Goal: Register for event/course

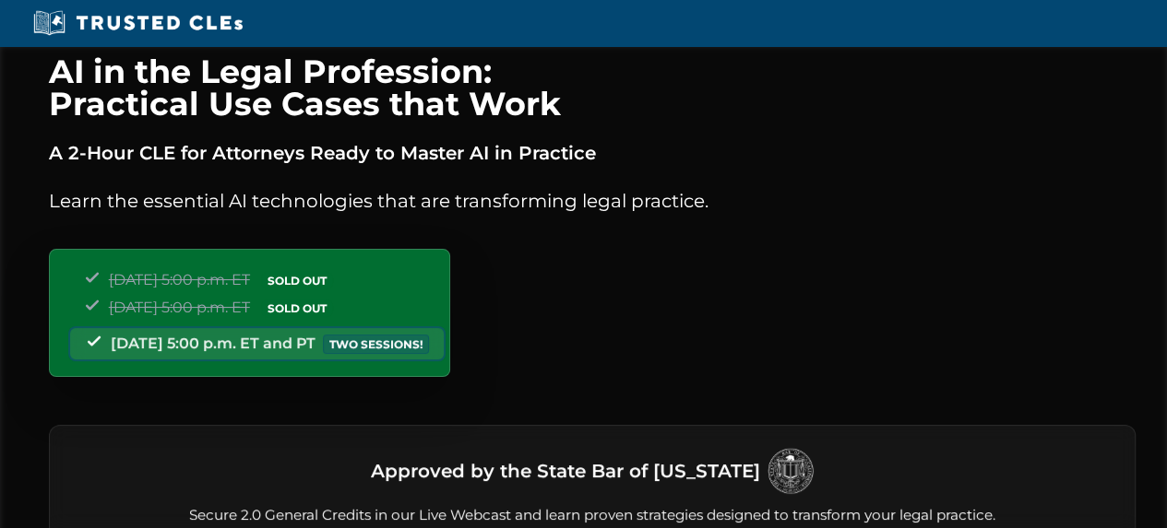
click at [450, 347] on div "[DATE] 5:00 p.m. ET SOLD OUT [DATE] 5:00 p.m. ET SOLD OUT [DATE] 5:00 p.m. ET a…" at bounding box center [249, 313] width 401 height 128
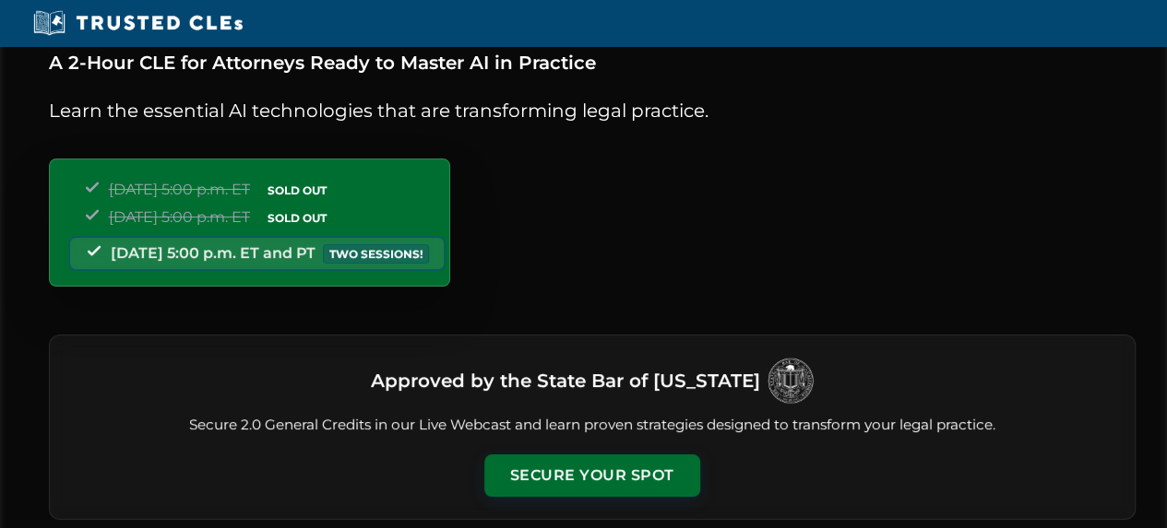
scroll to position [245, 0]
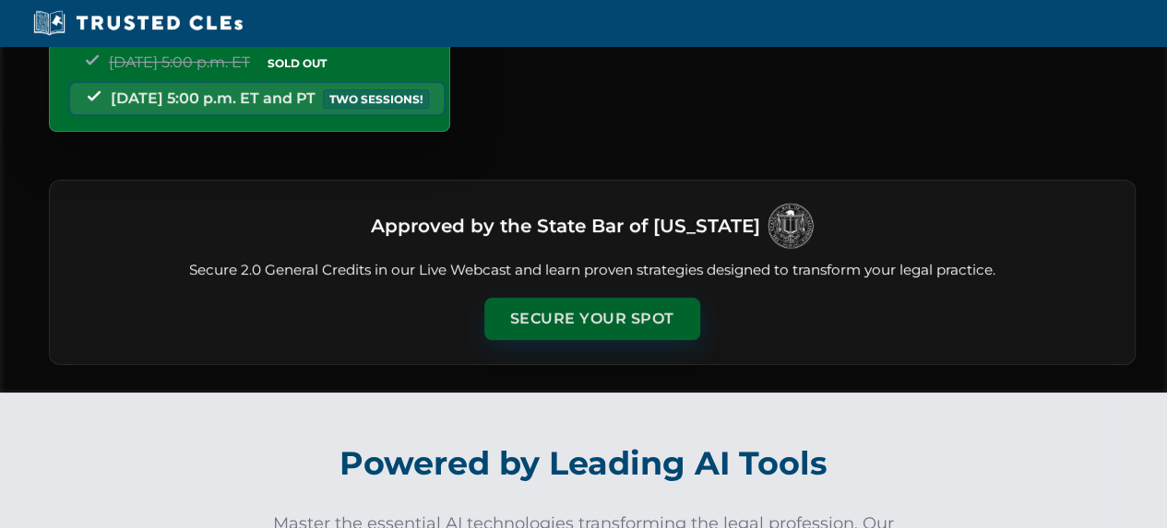
click at [622, 331] on button "Secure Your Spot" at bounding box center [592, 319] width 216 height 42
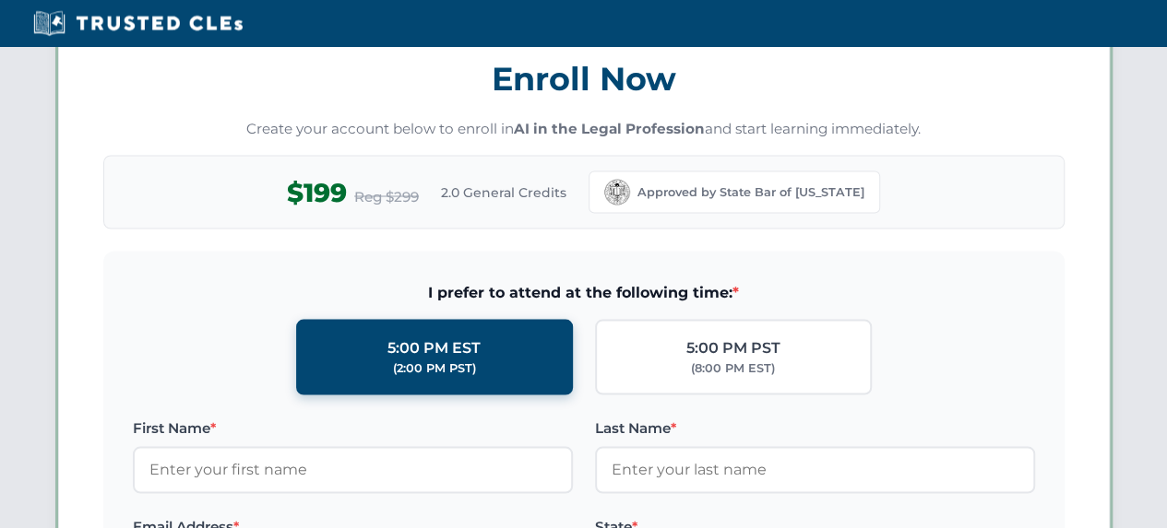
scroll to position [1595, 0]
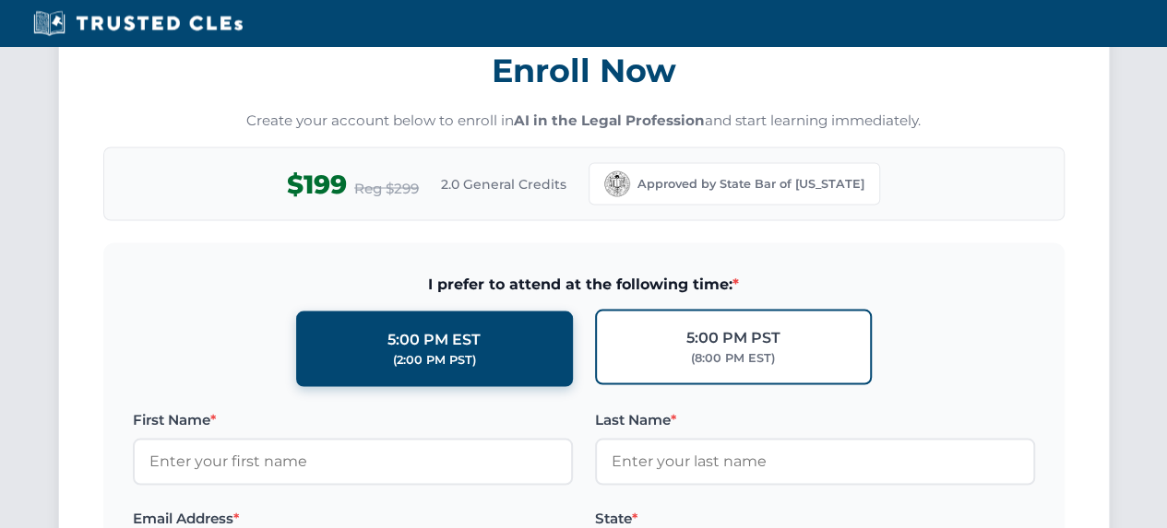
click at [735, 337] on div "5:00 PM PST" at bounding box center [733, 338] width 94 height 24
click at [0, 0] on input "5:00 PM PST (8:00 PM EST)" at bounding box center [0, 0] width 0 height 0
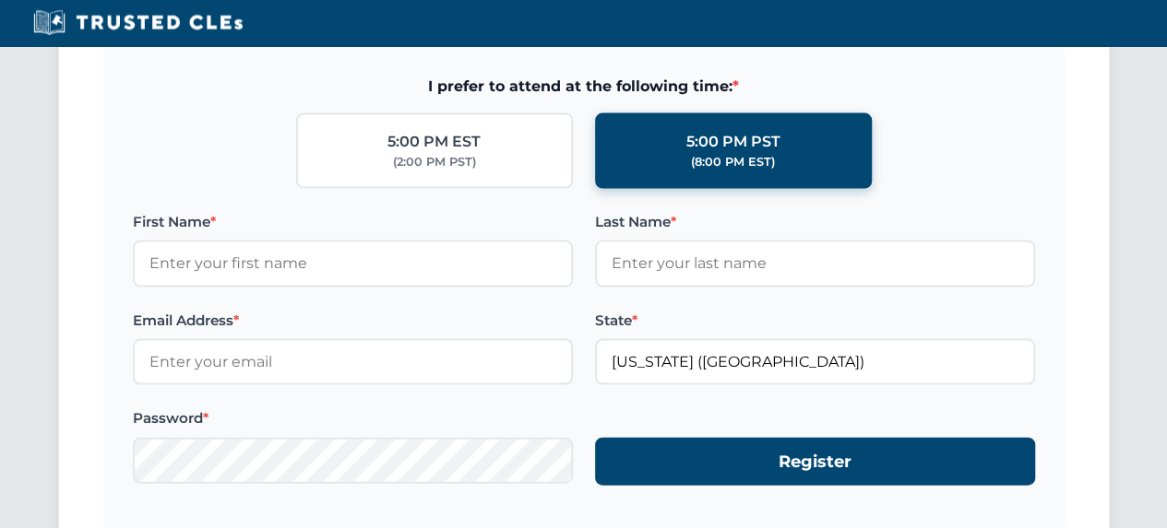
scroll to position [1841, 0]
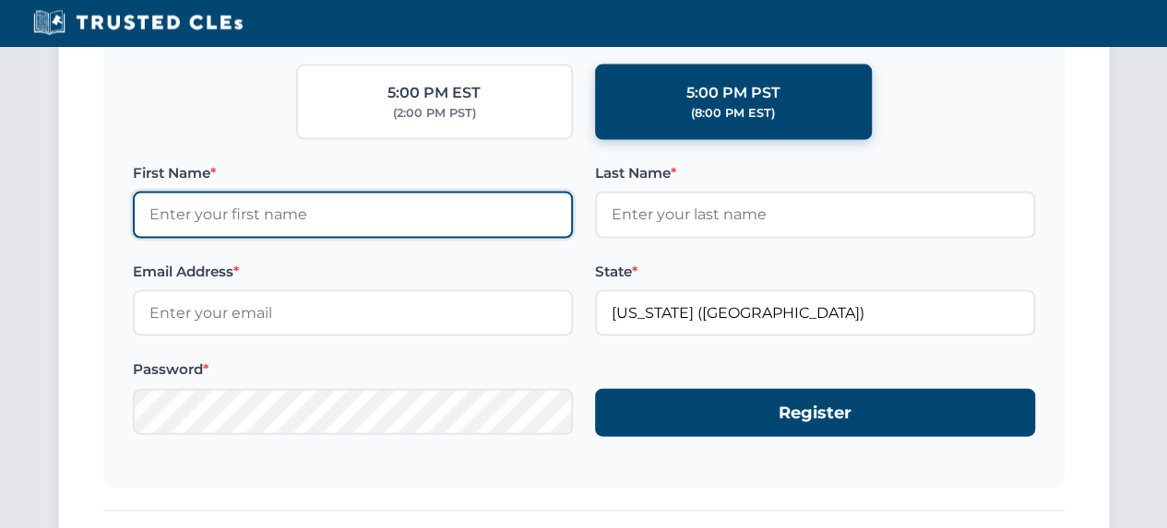
click at [382, 213] on input "First Name *" at bounding box center [353, 215] width 440 height 46
type input "[PERSON_NAME]"
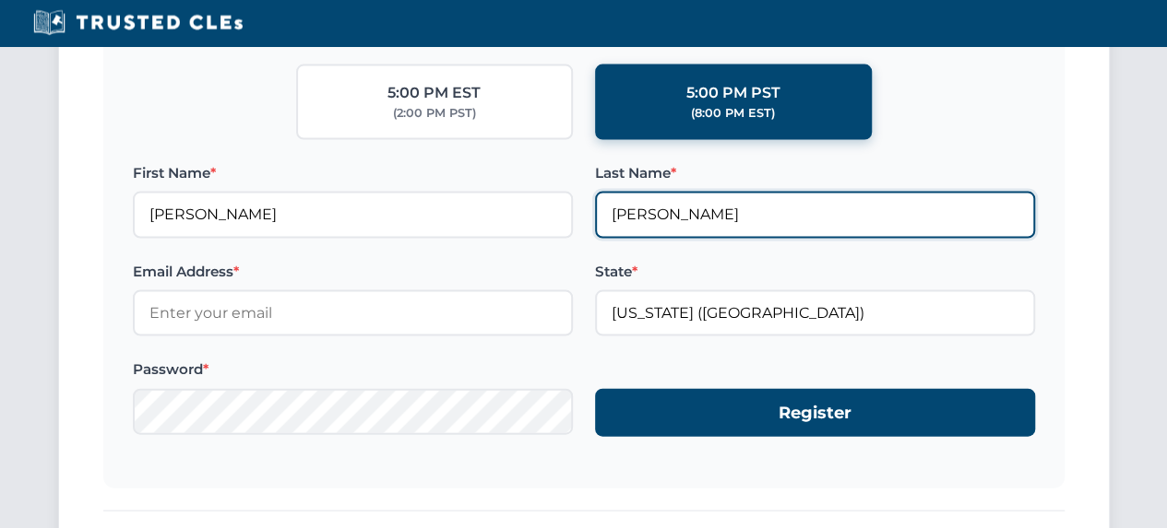
type input "[PERSON_NAME]"
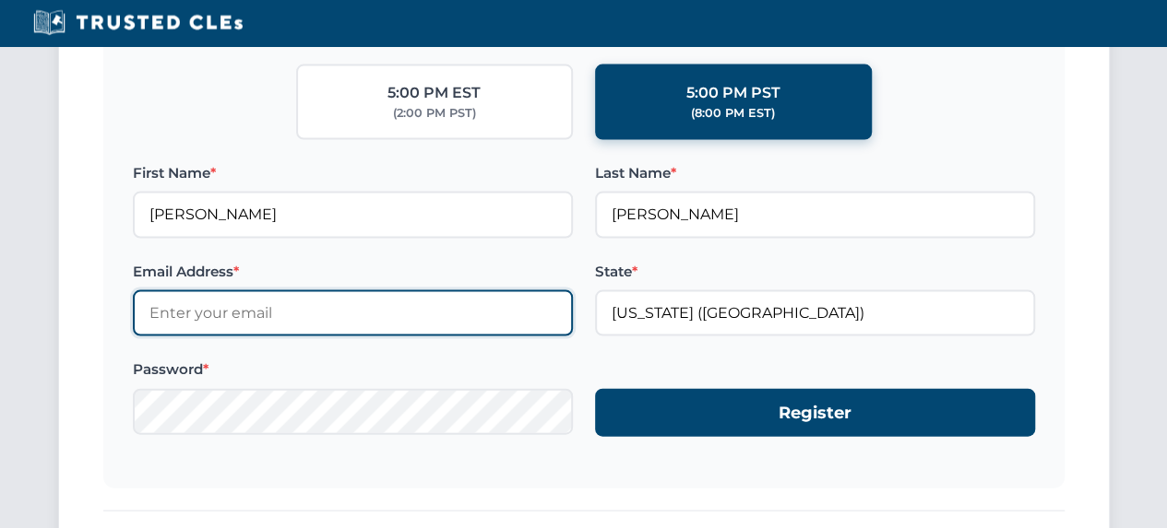
click at [325, 310] on input "Email Address *" at bounding box center [353, 314] width 440 height 46
type input "steve@dewittfamilylaw.com"
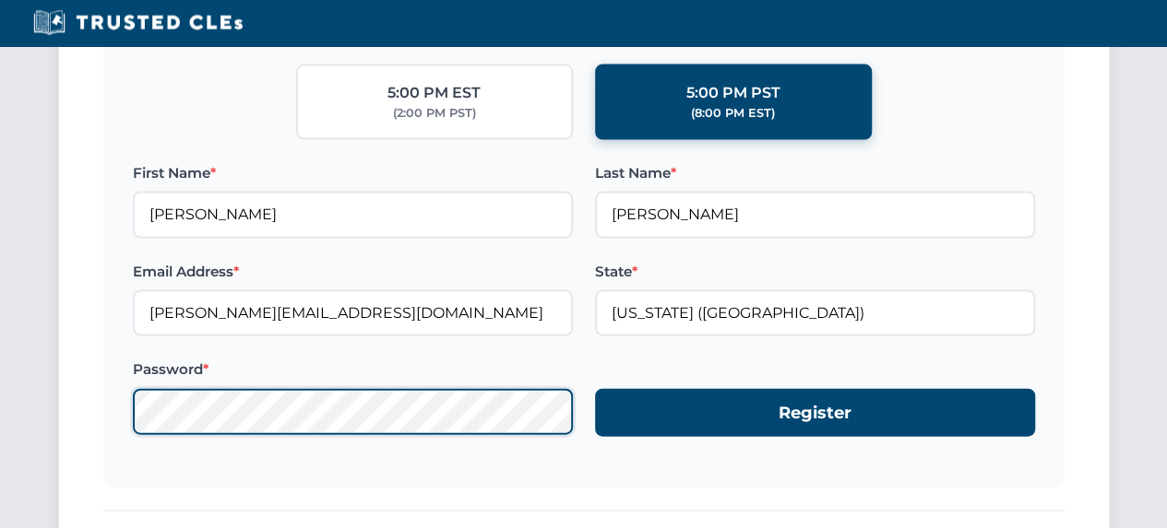
click at [70, 401] on div "Enroll Now Create your account below to enroll in AI in the Legal Profession an…" at bounding box center [583, 175] width 1051 height 837
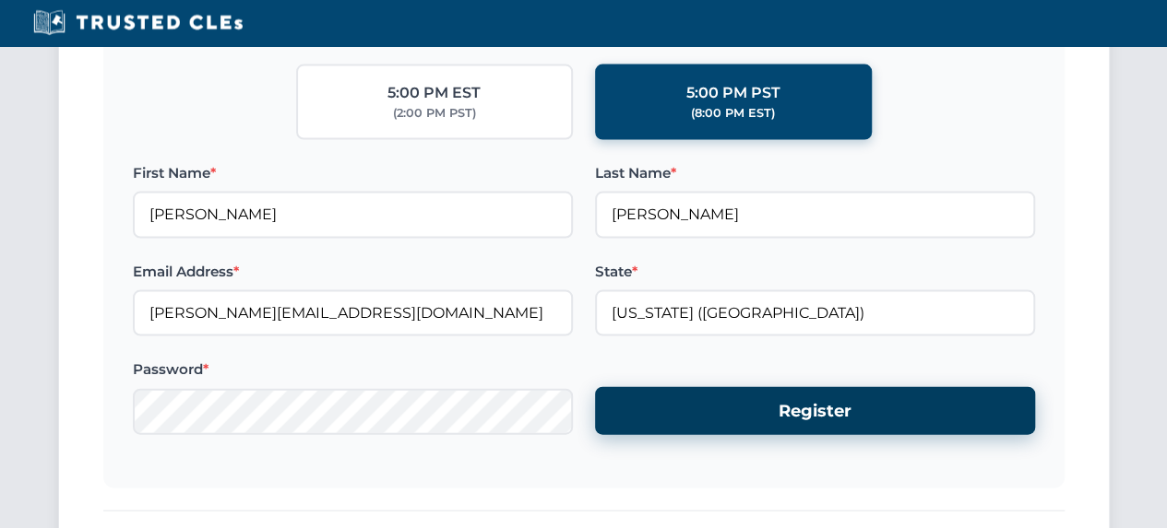
click at [804, 398] on button "Register" at bounding box center [815, 411] width 440 height 49
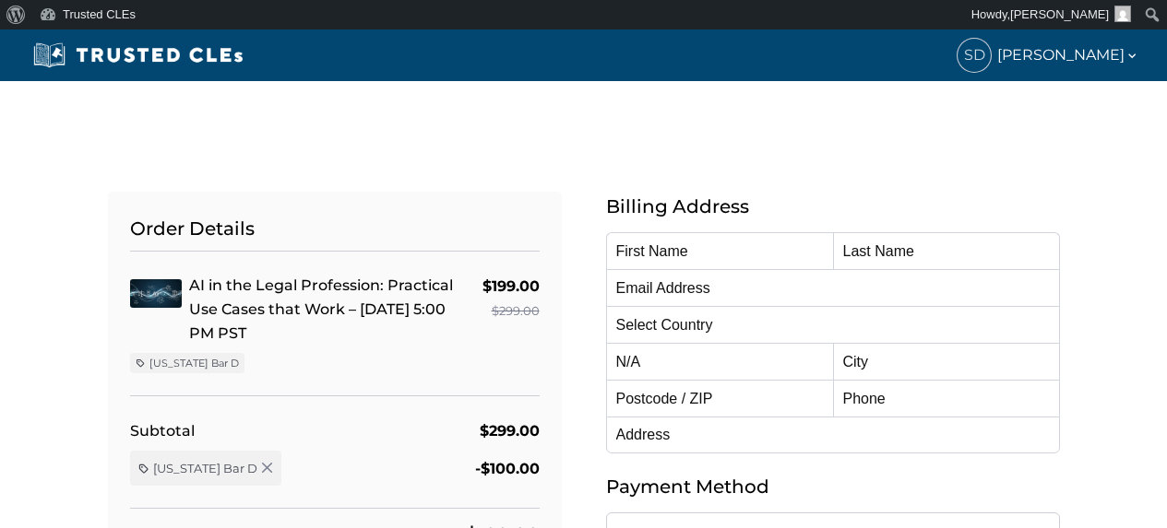
type input "[PERSON_NAME]"
type input "[PERSON_NAME][EMAIL_ADDRESS][DOMAIN_NAME]"
select select "United States"
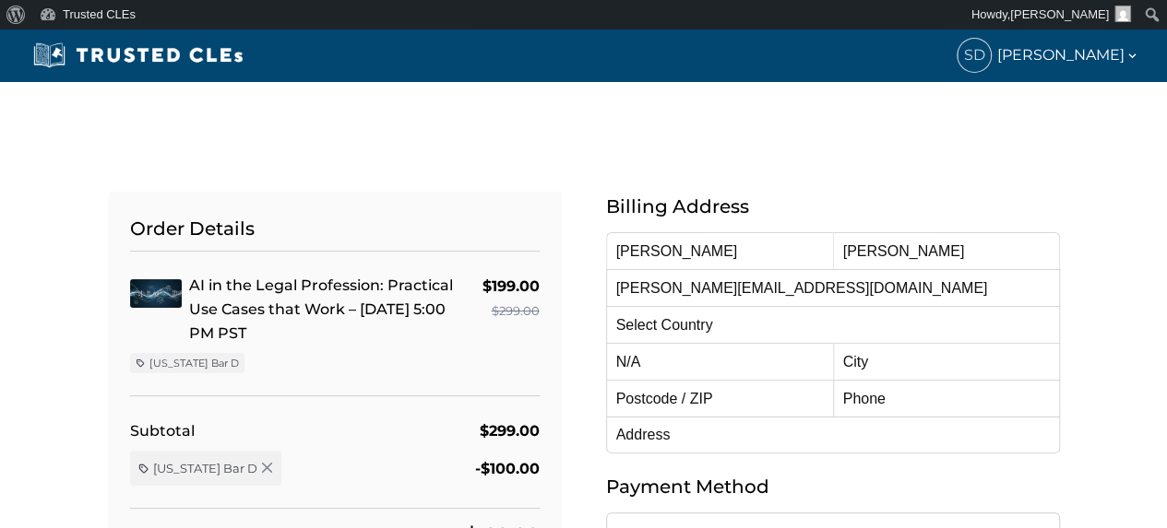
radio input "true"
select select "[US_STATE]"
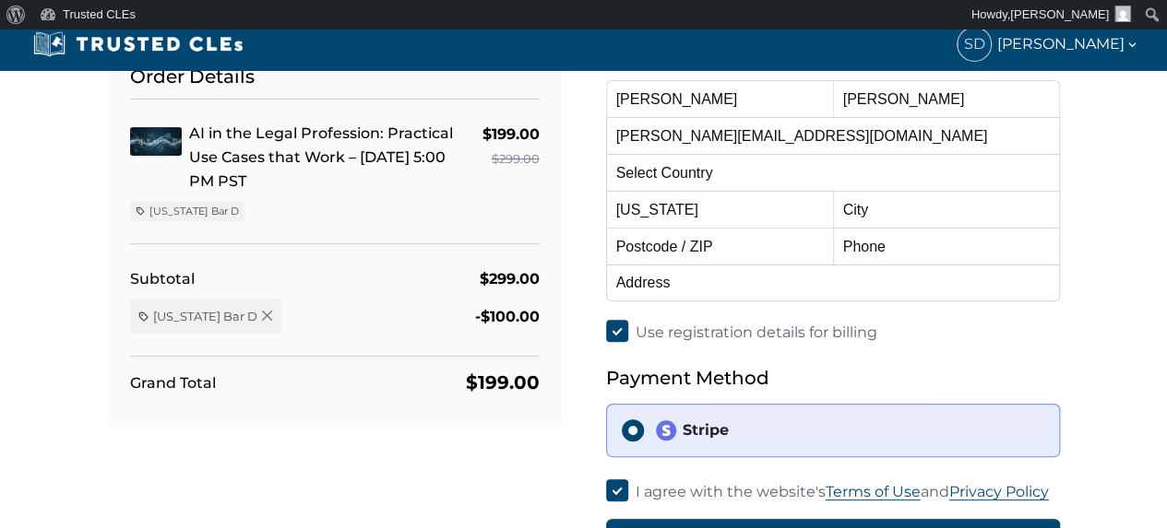
scroll to position [123, 0]
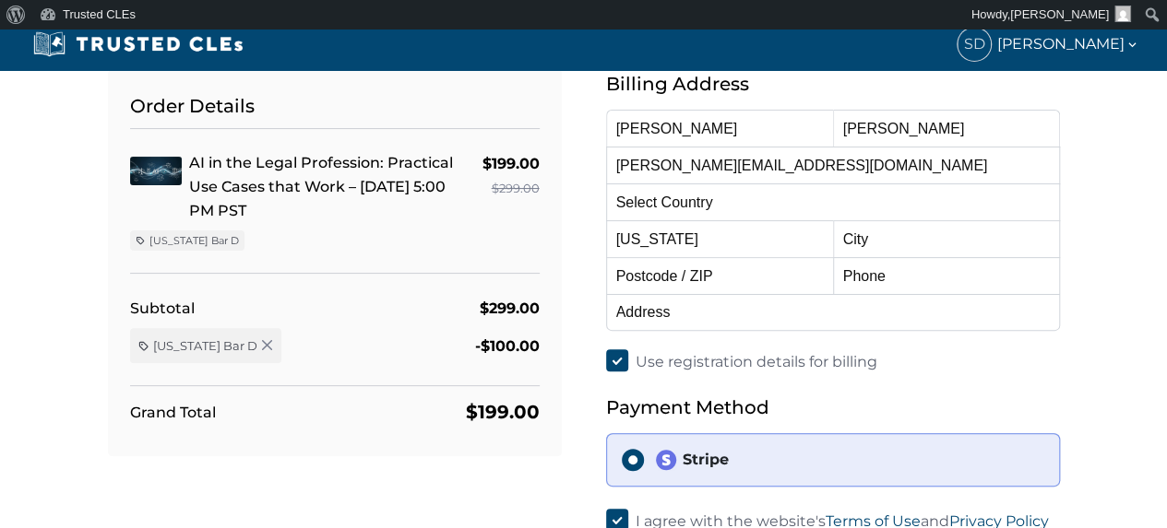
click at [696, 467] on div "Stripe" at bounding box center [849, 460] width 389 height 22
click at [644, 467] on input "Stripe" at bounding box center [633, 460] width 22 height 22
click at [695, 469] on div "Stripe" at bounding box center [849, 460] width 389 height 22
click at [644, 469] on input "Stripe" at bounding box center [633, 460] width 22 height 22
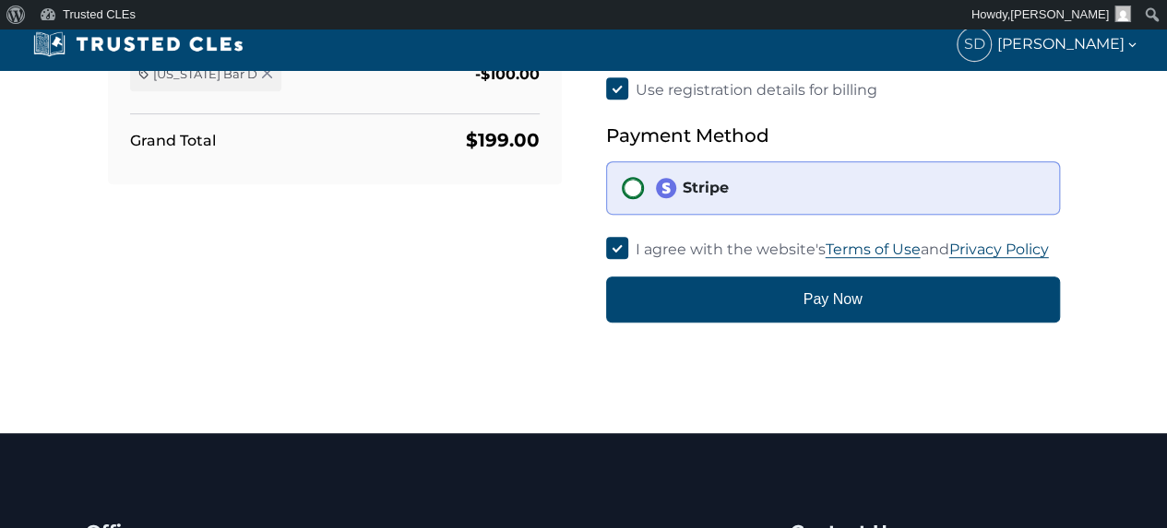
scroll to position [369, 0]
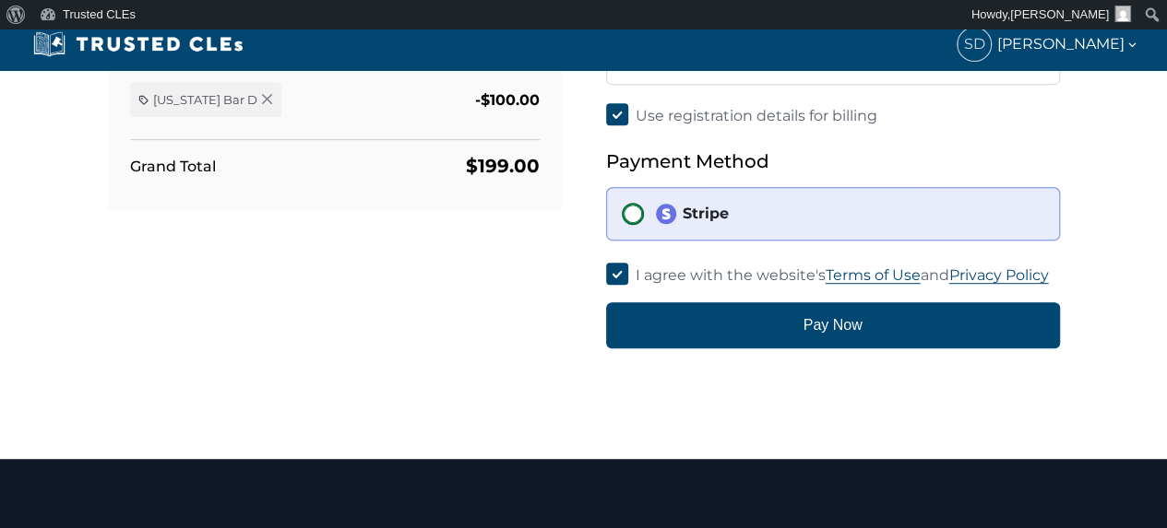
click at [636, 215] on input "Stripe" at bounding box center [633, 214] width 22 height 22
click at [710, 215] on div "Stripe" at bounding box center [849, 214] width 389 height 22
click at [644, 215] on input "Stripe" at bounding box center [633, 214] width 22 height 22
click at [716, 220] on div "Stripe" at bounding box center [849, 214] width 389 height 22
click at [644, 220] on input "Stripe" at bounding box center [633, 214] width 22 height 22
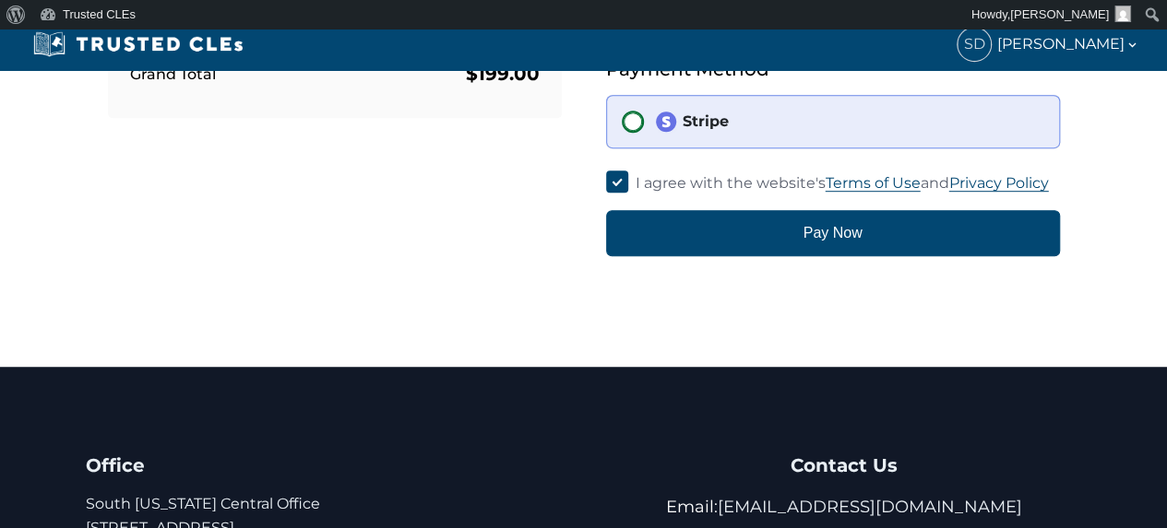
scroll to position [492, 0]
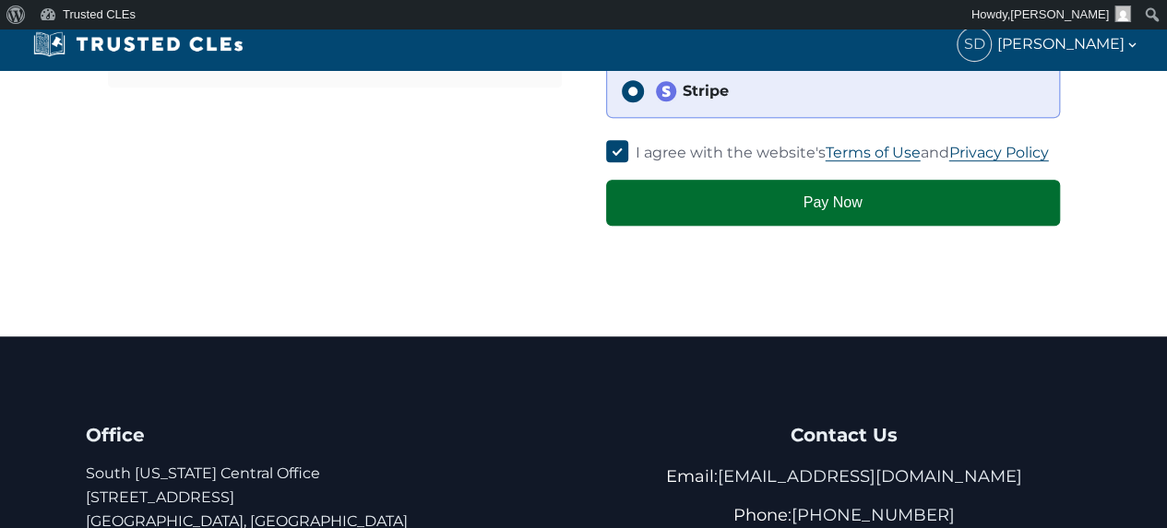
click at [820, 208] on button "Pay Now" at bounding box center [833, 203] width 454 height 46
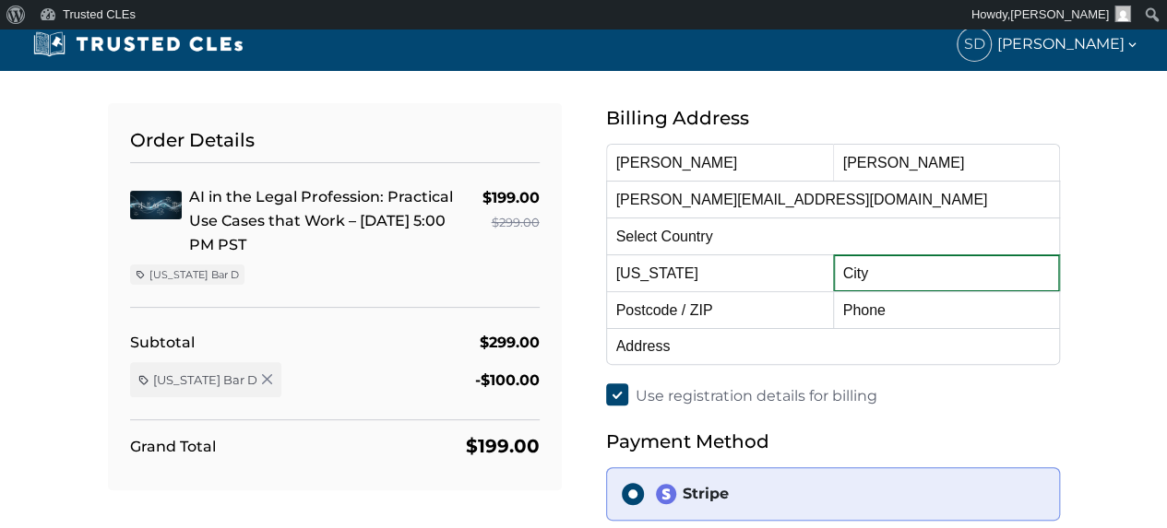
scroll to position [83, 0]
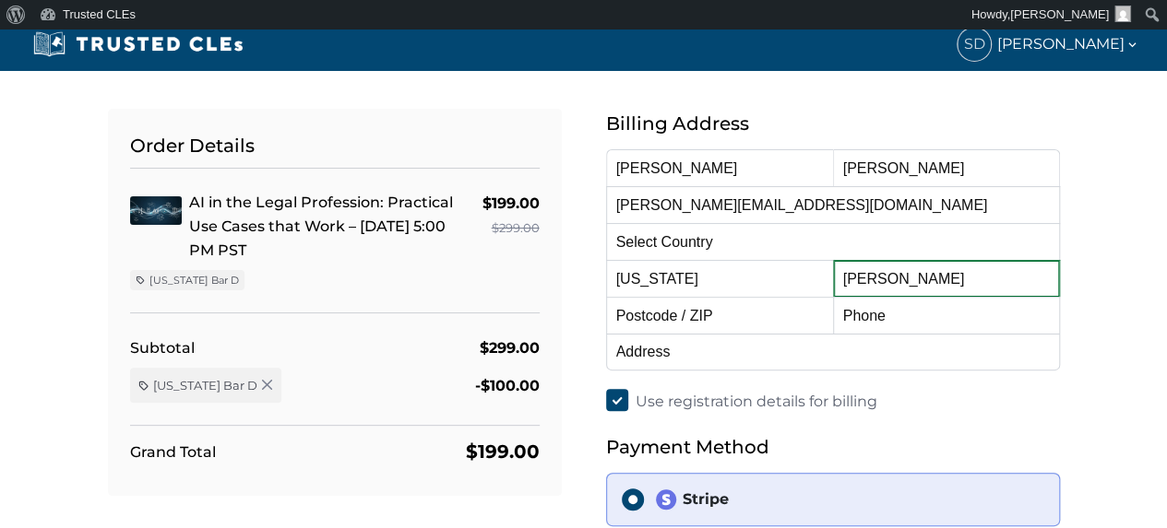
type input "Yorba Linda"
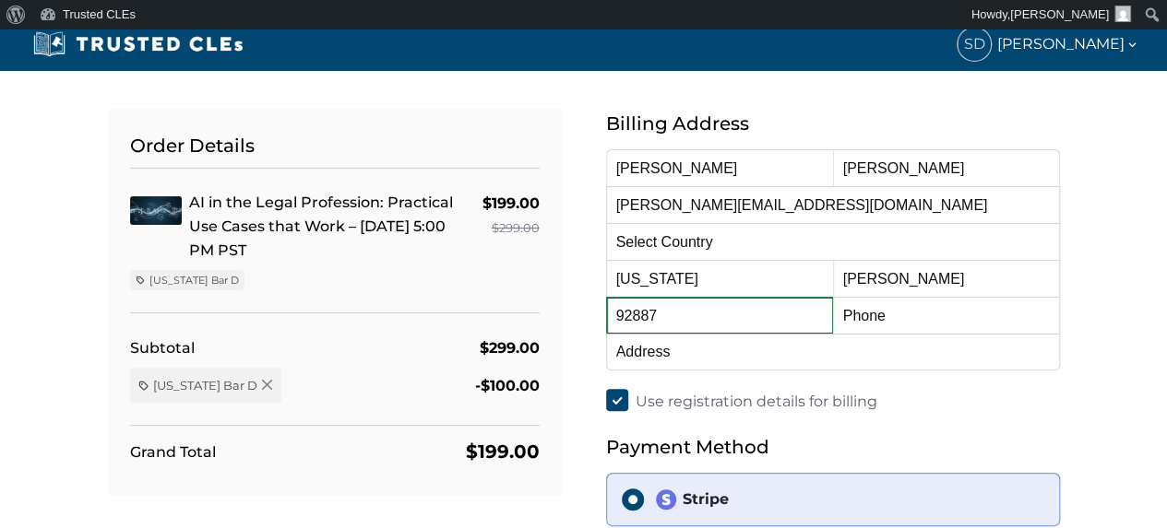
type input "92887"
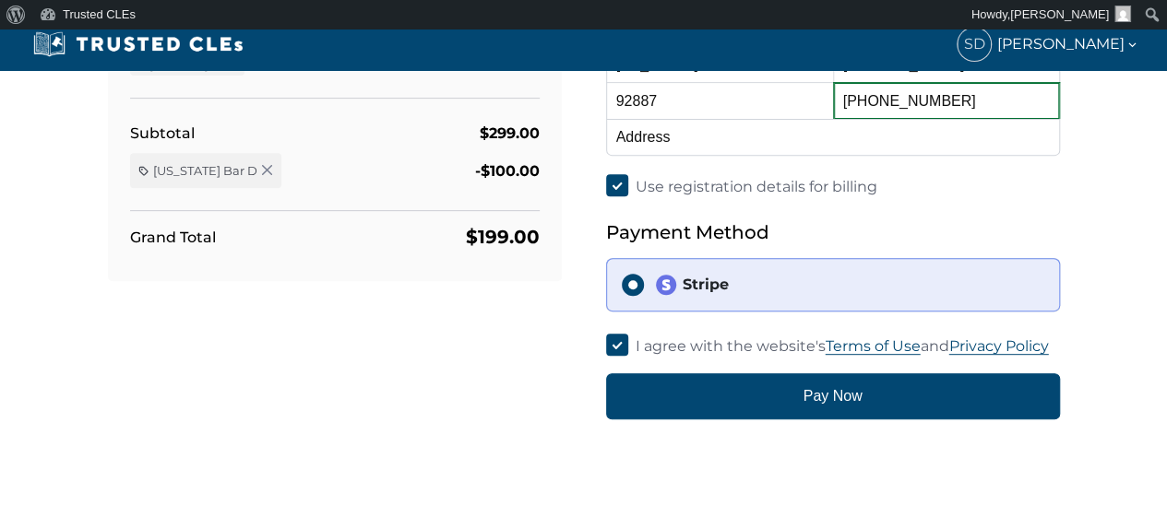
scroll to position [328, 0]
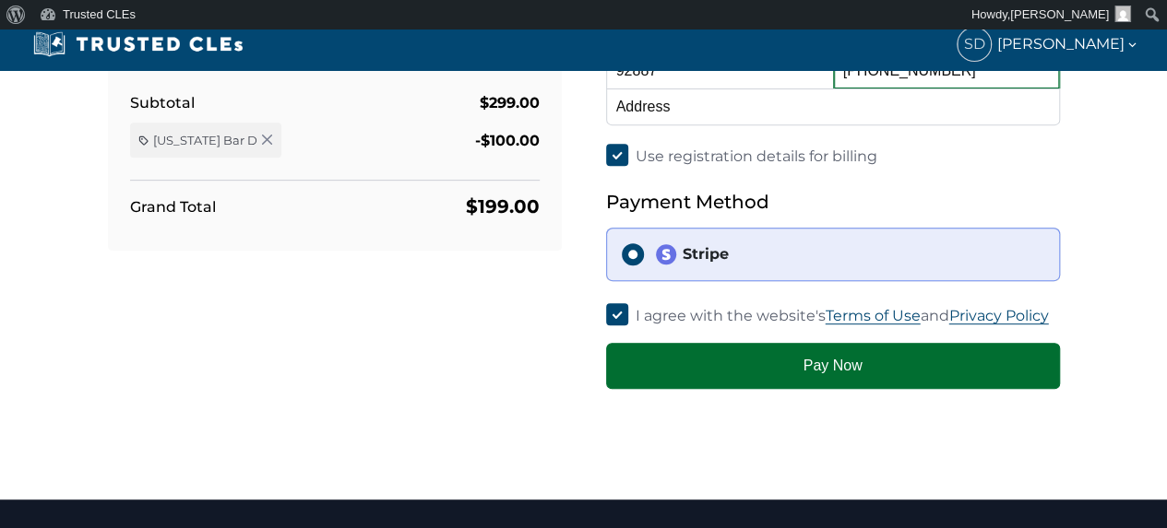
type input "714-612-9285"
click at [825, 364] on button "Pay Now" at bounding box center [833, 366] width 454 height 46
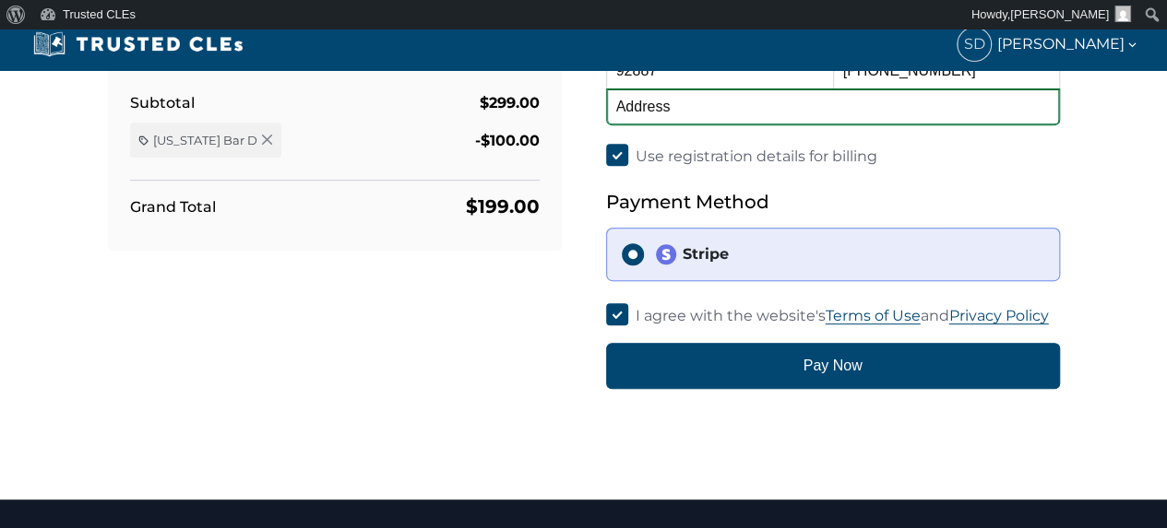
click at [794, 104] on input "text" at bounding box center [833, 107] width 454 height 37
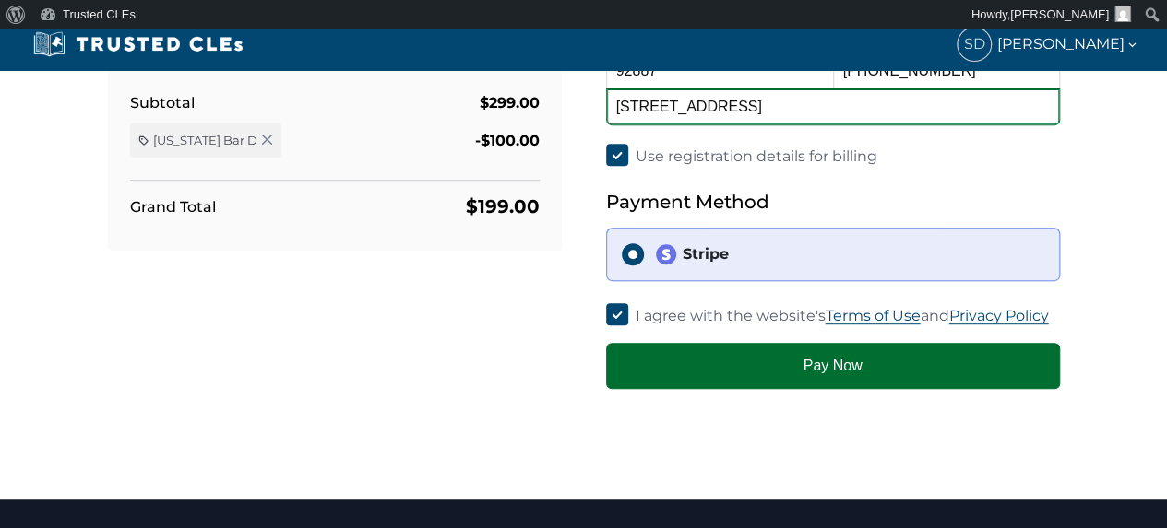
type input "22343 La Palma Ave #107"
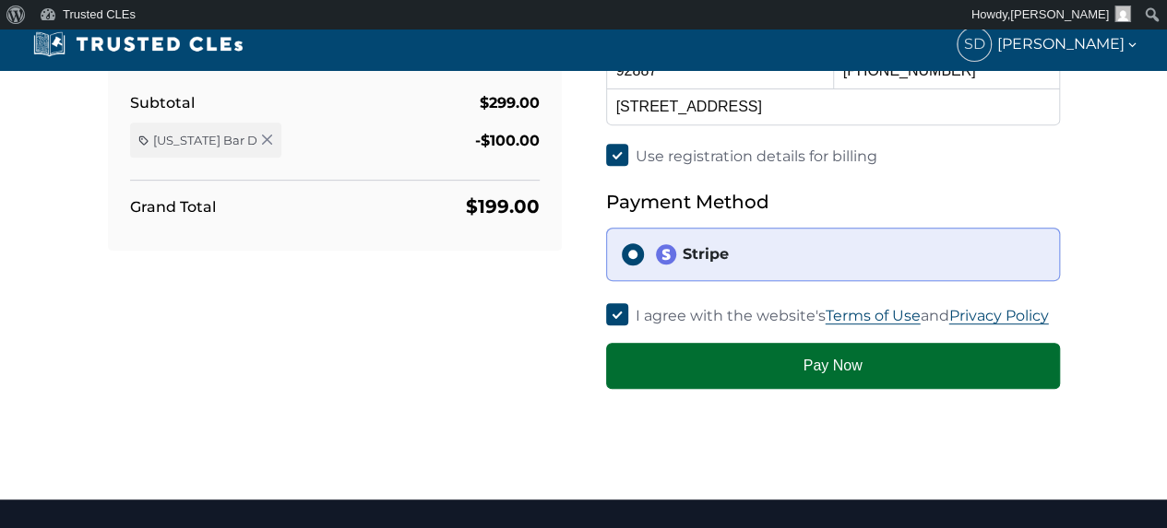
click at [856, 374] on button "Pay Now" at bounding box center [833, 366] width 454 height 46
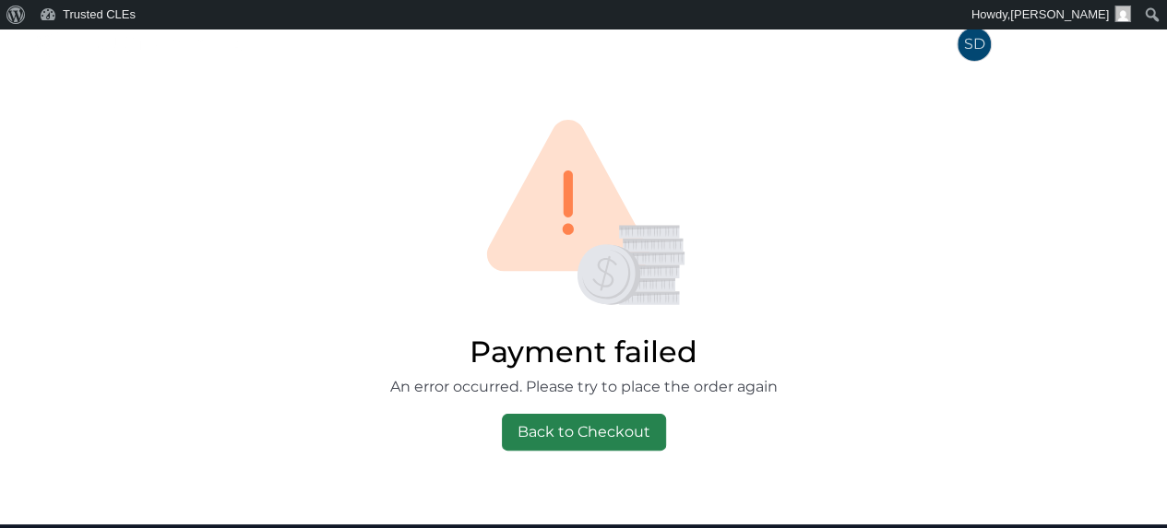
click at [574, 428] on link "Back to Checkout" at bounding box center [584, 432] width 164 height 37
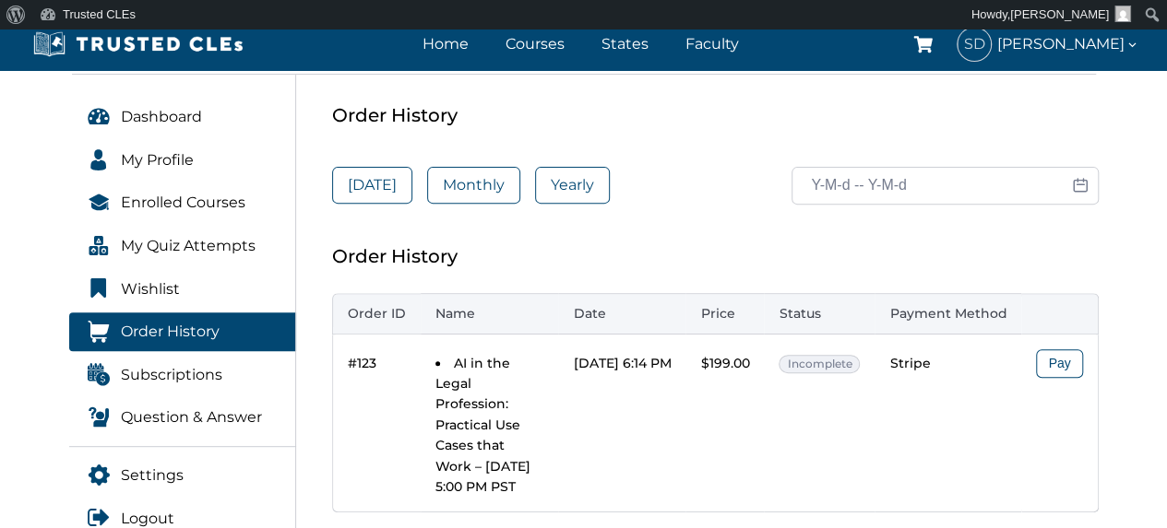
scroll to position [123, 0]
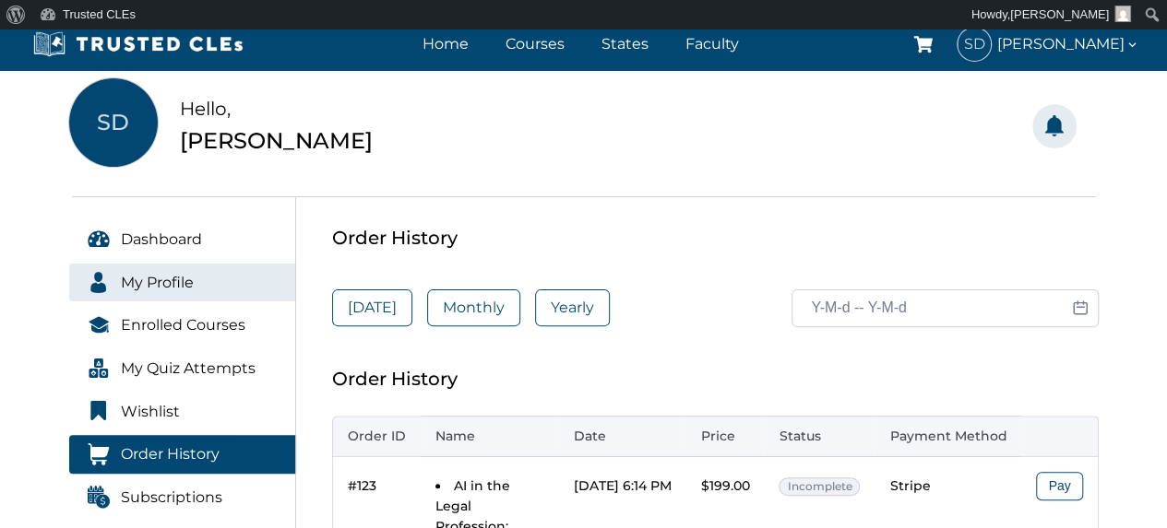
click at [164, 277] on span "My Profile" at bounding box center [157, 283] width 73 height 24
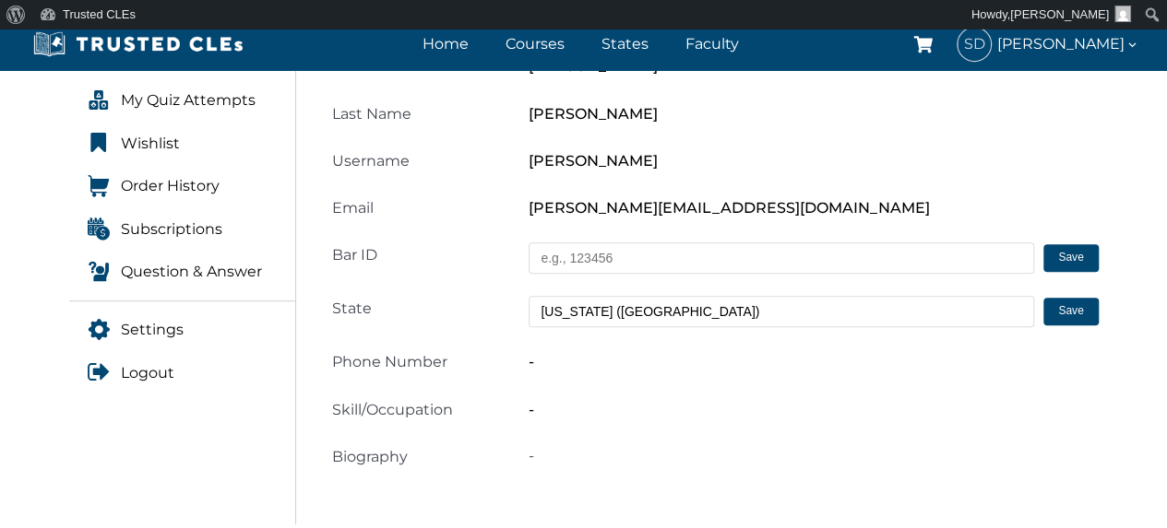
scroll to position [369, 0]
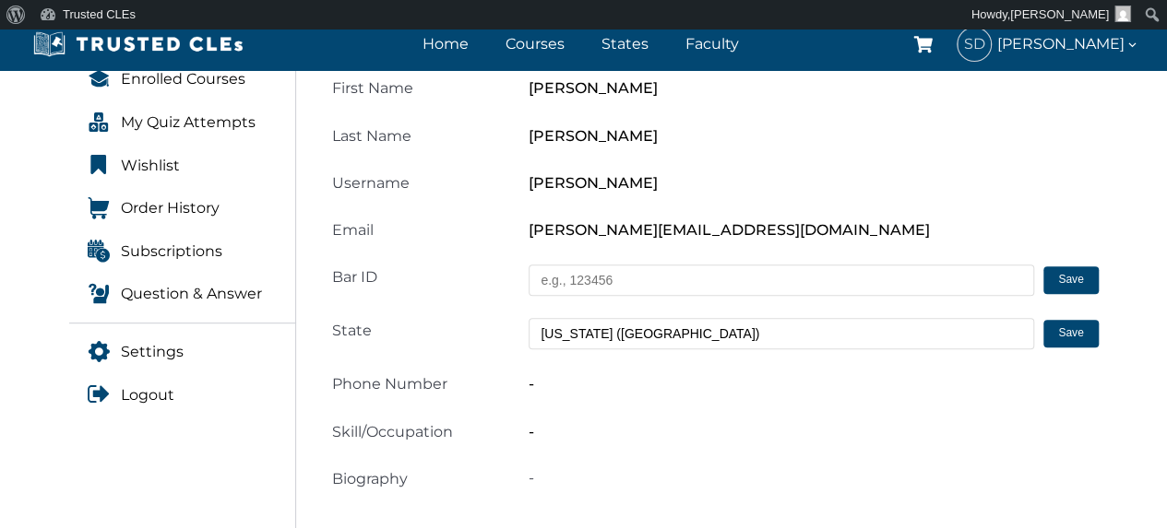
click at [672, 283] on input "text" at bounding box center [780, 280] width 505 height 31
type input "159866"
click at [1052, 283] on button "Save" at bounding box center [1070, 281] width 54 height 28
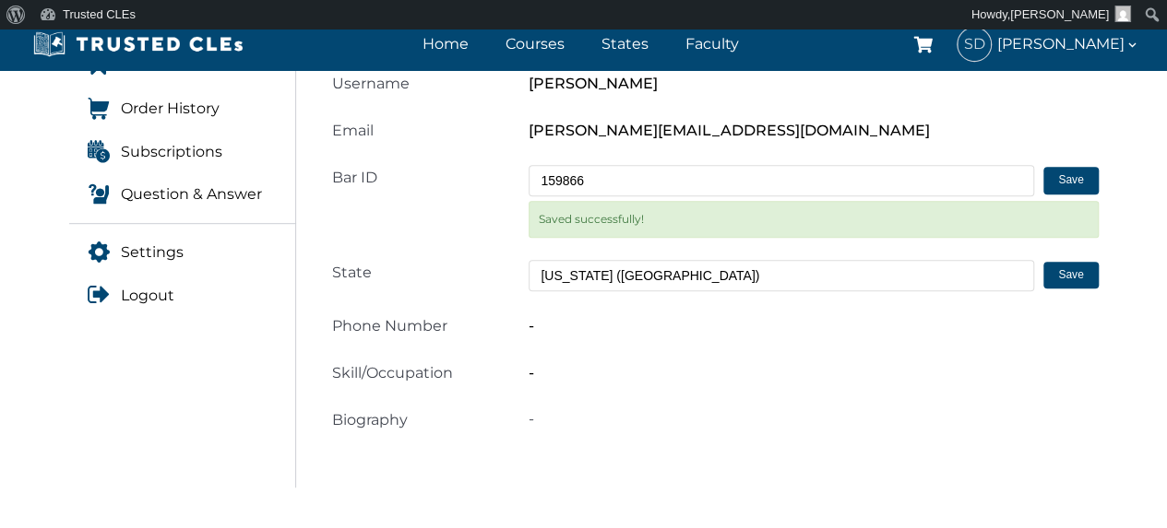
scroll to position [492, 0]
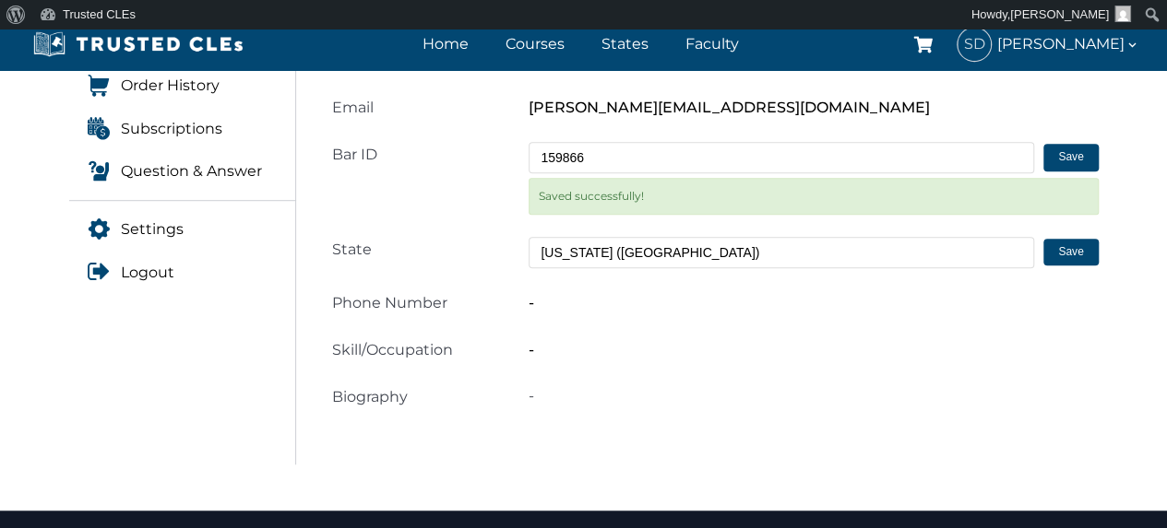
click at [553, 311] on div "-" at bounding box center [812, 303] width 591 height 25
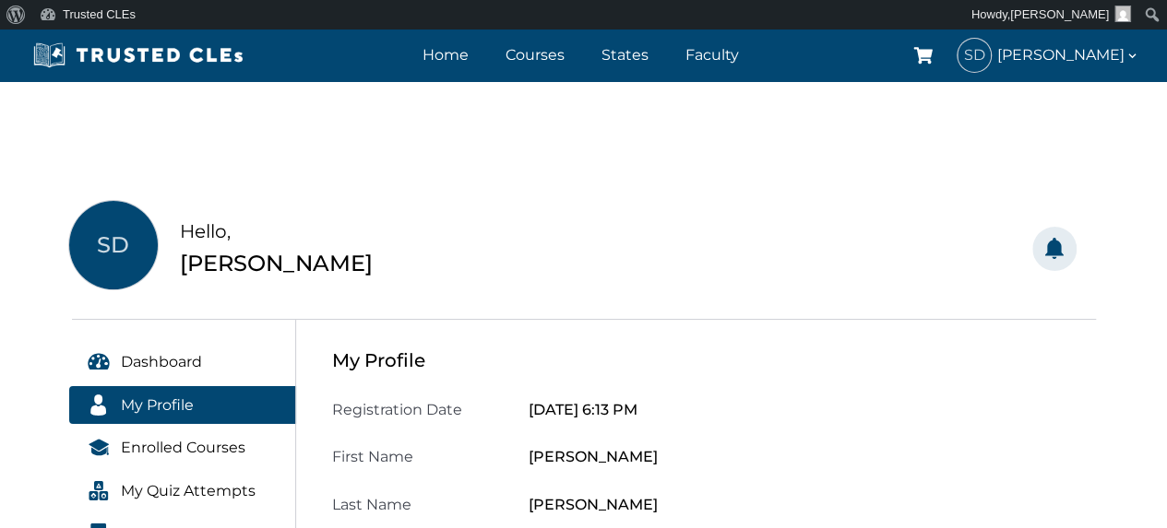
scroll to position [123, 0]
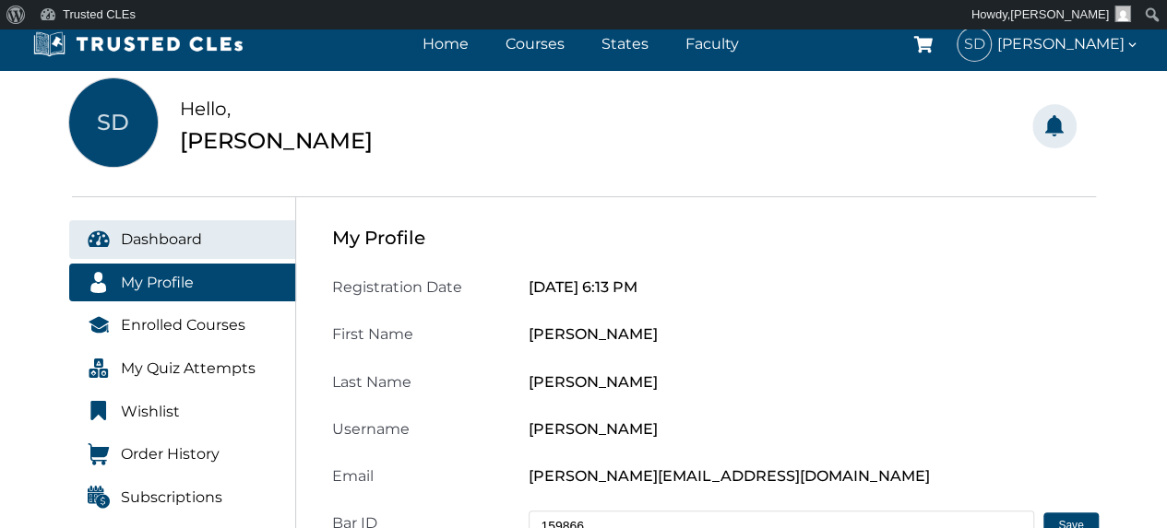
click at [182, 241] on span "Dashboard" at bounding box center [161, 240] width 81 height 24
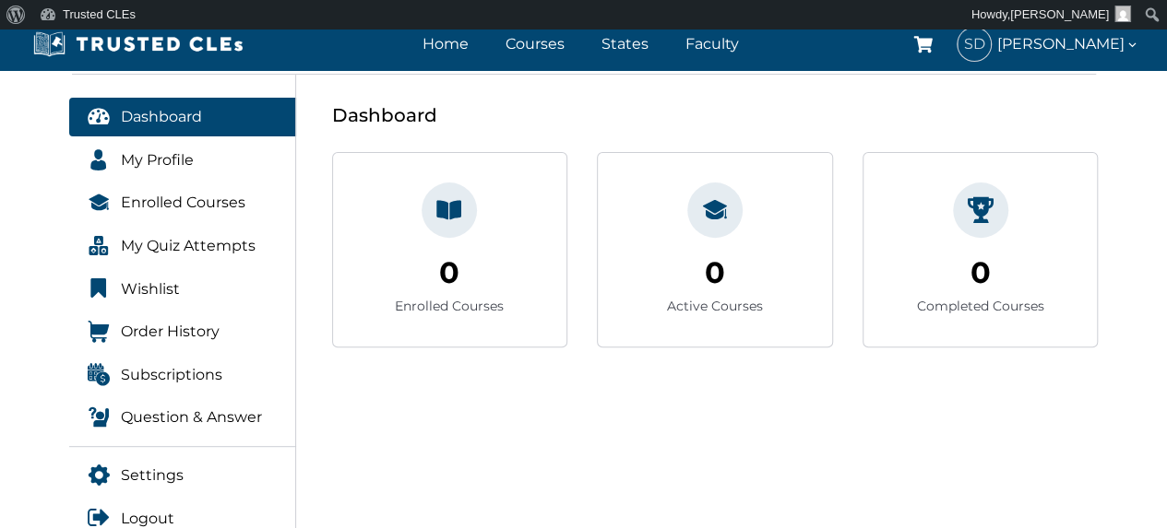
scroll to position [369, 0]
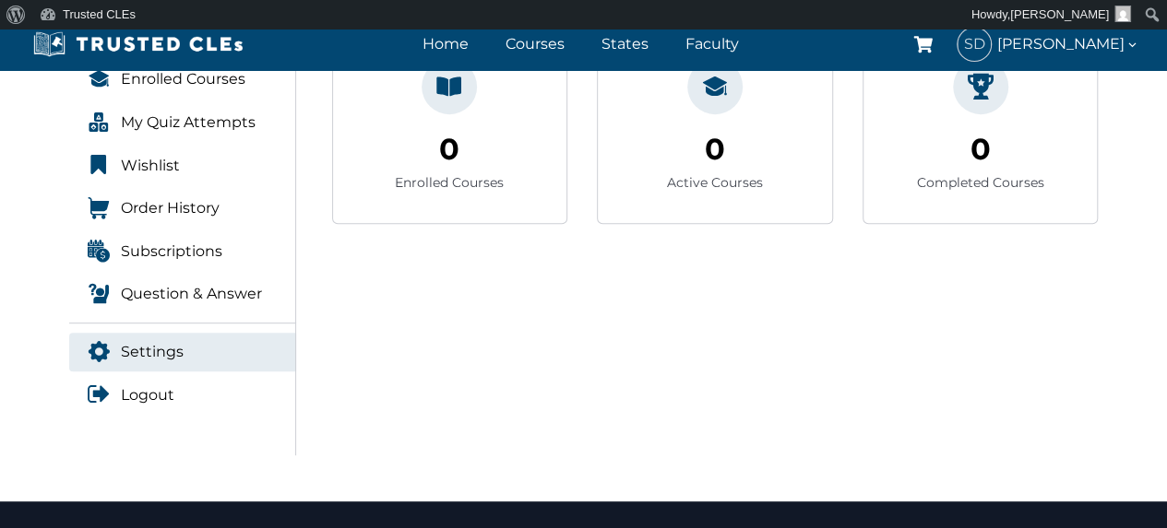
click at [179, 356] on span "Settings" at bounding box center [152, 352] width 63 height 24
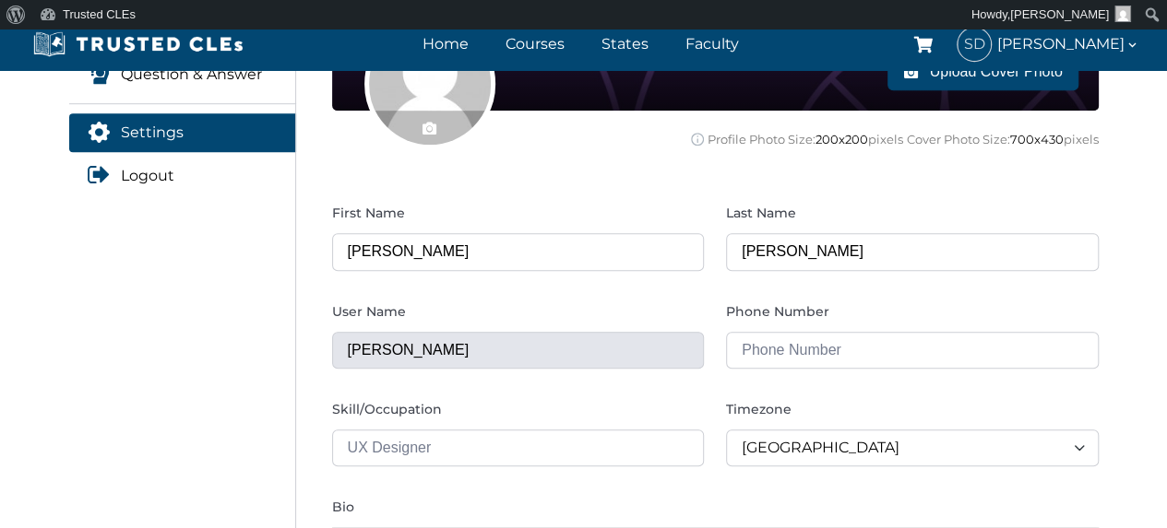
scroll to position [614, 0]
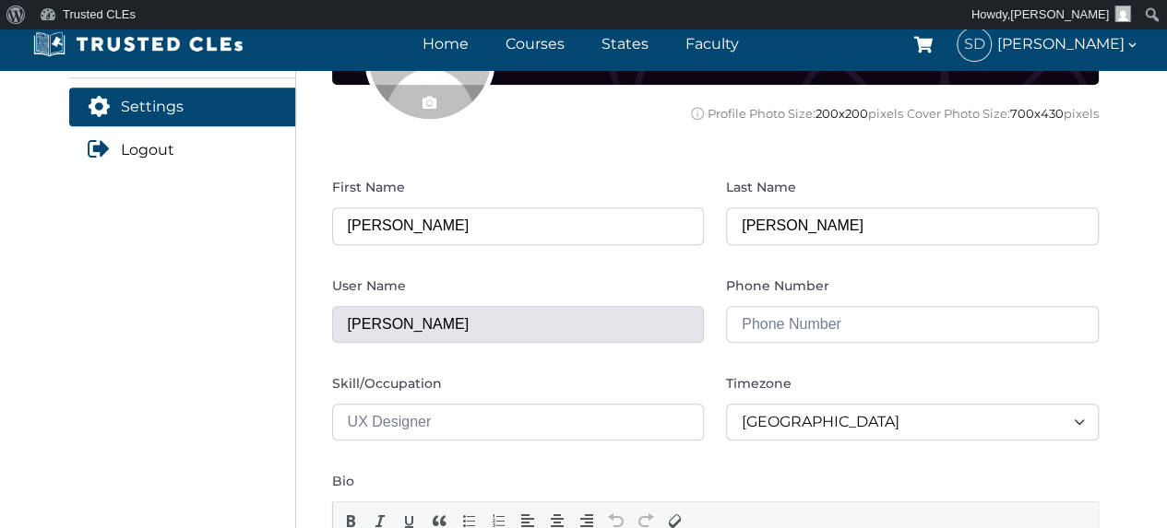
click at [854, 327] on input "tel" at bounding box center [912, 324] width 373 height 37
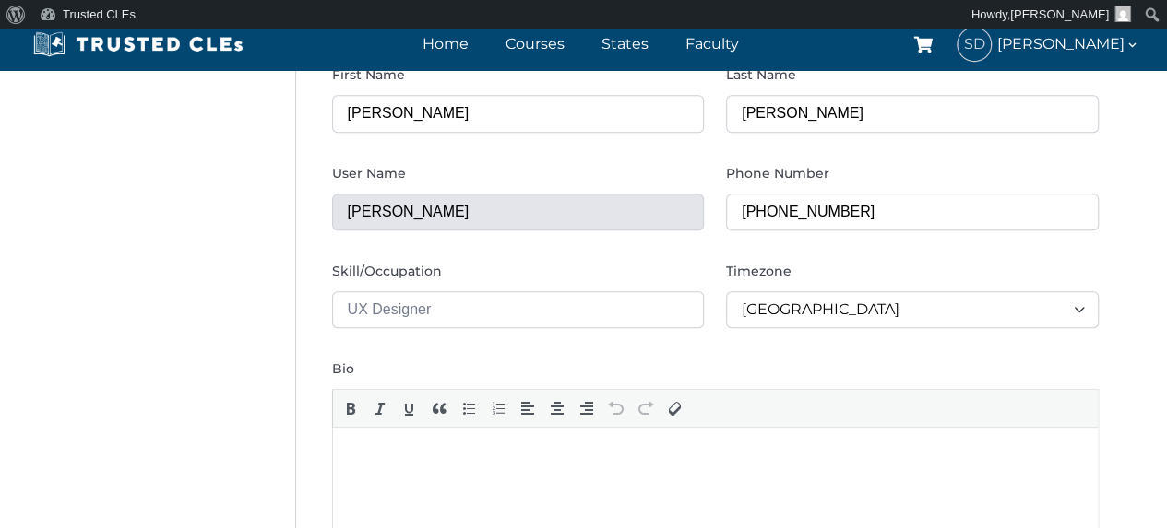
scroll to position [738, 0]
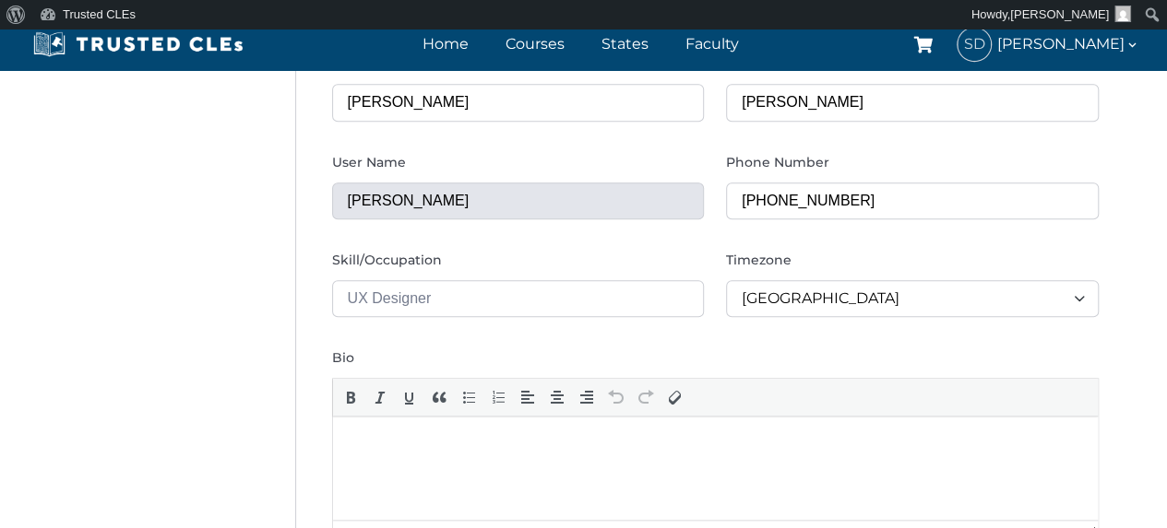
type input "714-612-9285"
click at [1081, 301] on div "Abidjan Abidjan Accra Addis Ababa Algiers Asmara Bamako Bangui Banjul Bissau Bl…" at bounding box center [912, 298] width 373 height 37
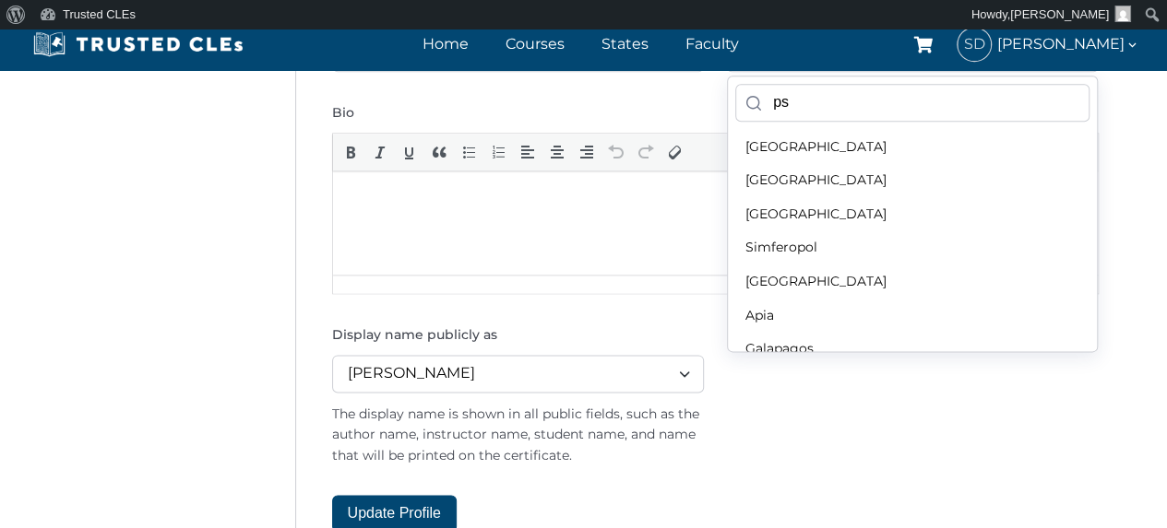
scroll to position [0, 0]
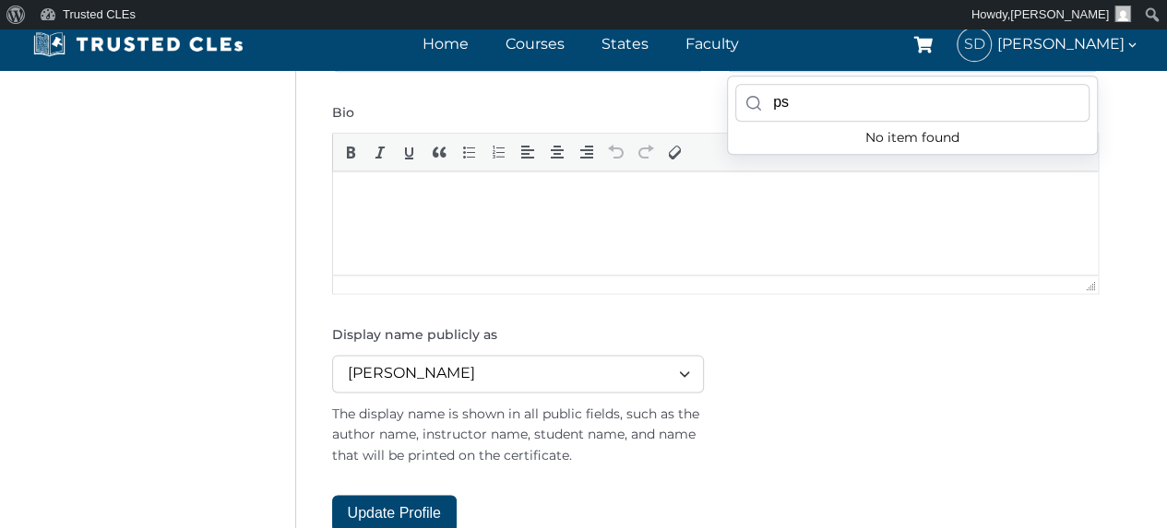
type input "p"
type input "c"
type input "Los"
click at [805, 144] on span "Los Angeles" at bounding box center [912, 145] width 369 height 33
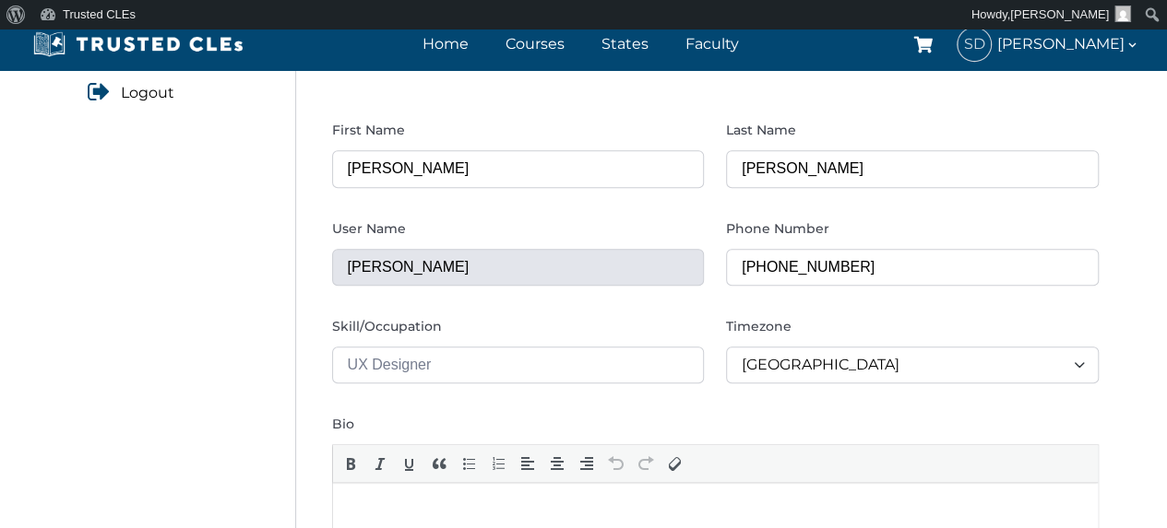
scroll to position [614, 0]
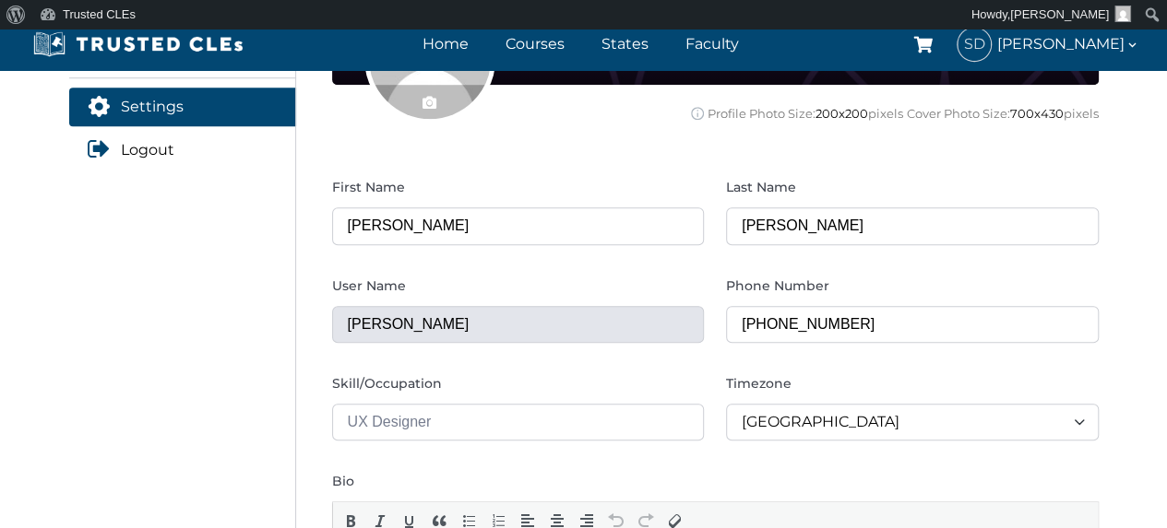
click at [598, 428] on input "text" at bounding box center [518, 422] width 373 height 37
drag, startPoint x: 598, startPoint y: 428, endPoint x: 203, endPoint y: 381, distance: 397.5
click at [315, 409] on div "Dashboard My Profile Enrolled Courses My Quiz Attempts Wishlist Order History S…" at bounding box center [583, 331] width 1051 height 1251
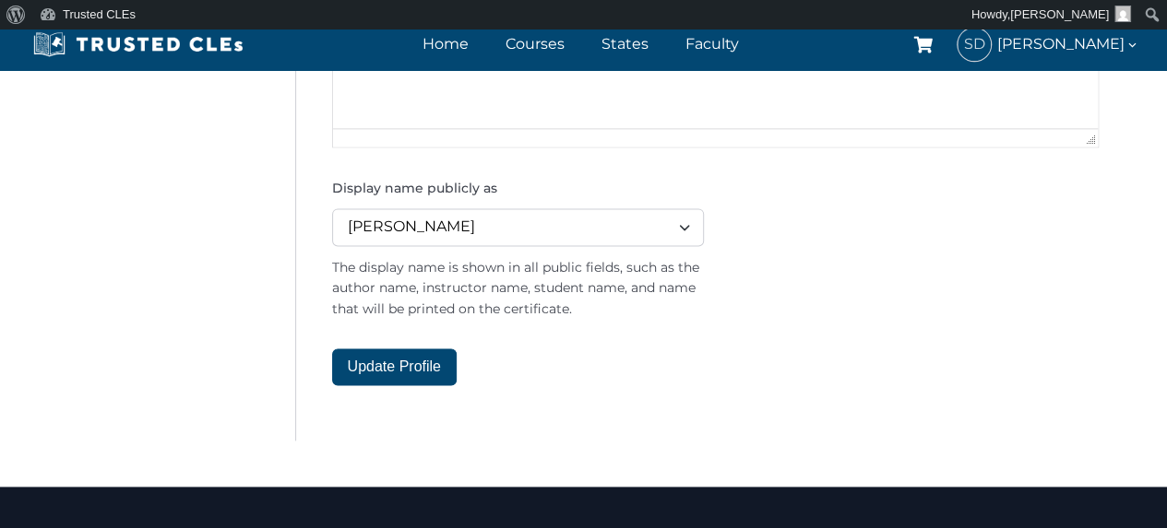
scroll to position [983, 0]
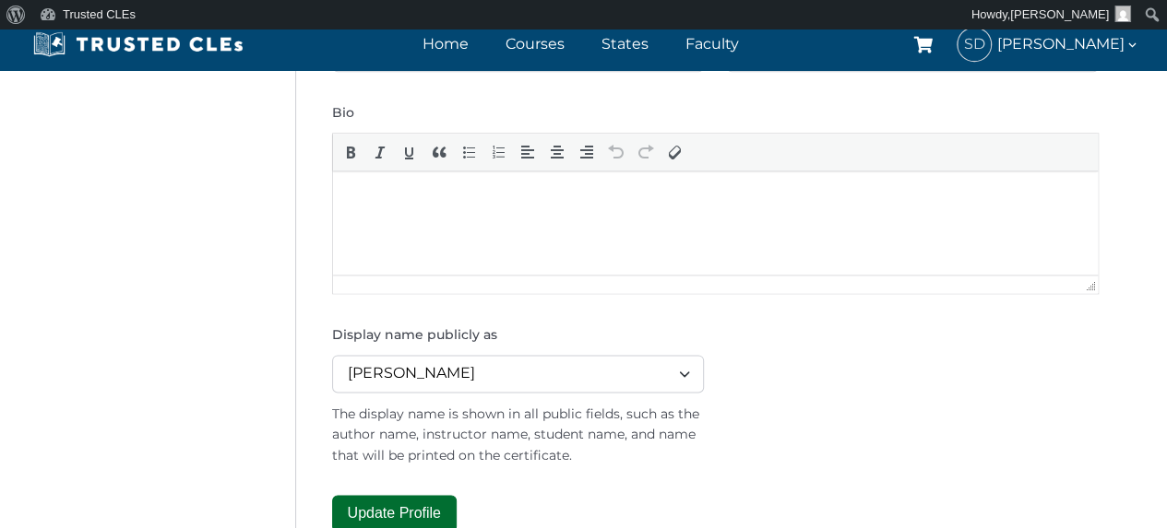
type input "Attorney"
click at [441, 514] on button "Update Profile" at bounding box center [394, 513] width 125 height 37
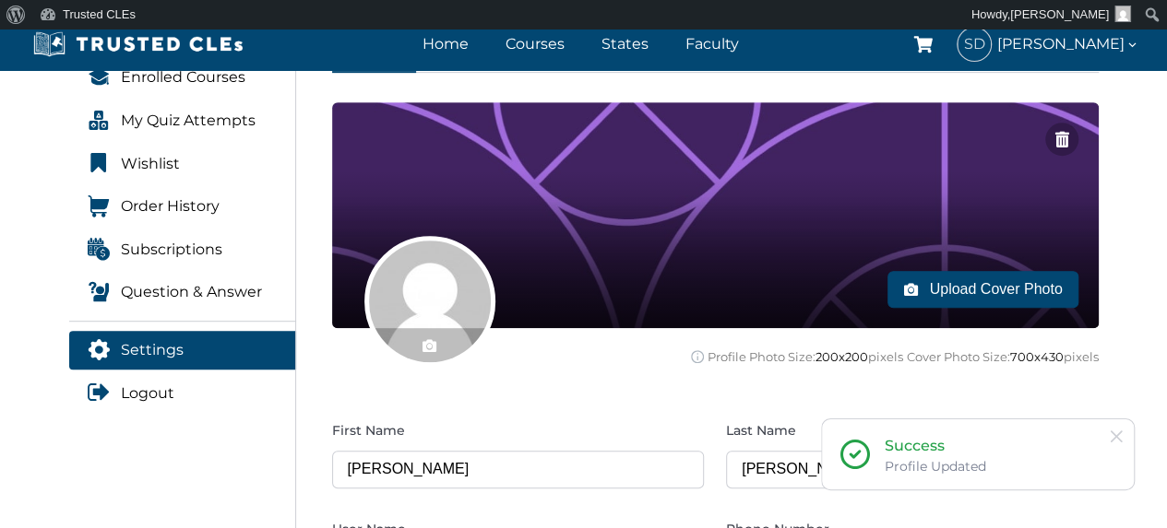
scroll to position [369, 0]
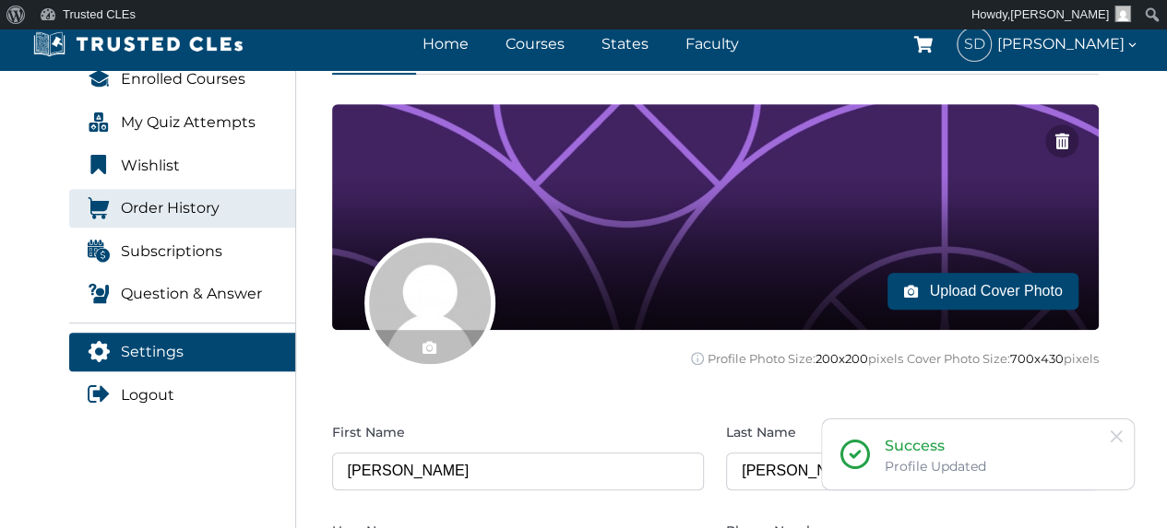
click at [205, 208] on span "Order History" at bounding box center [170, 208] width 99 height 24
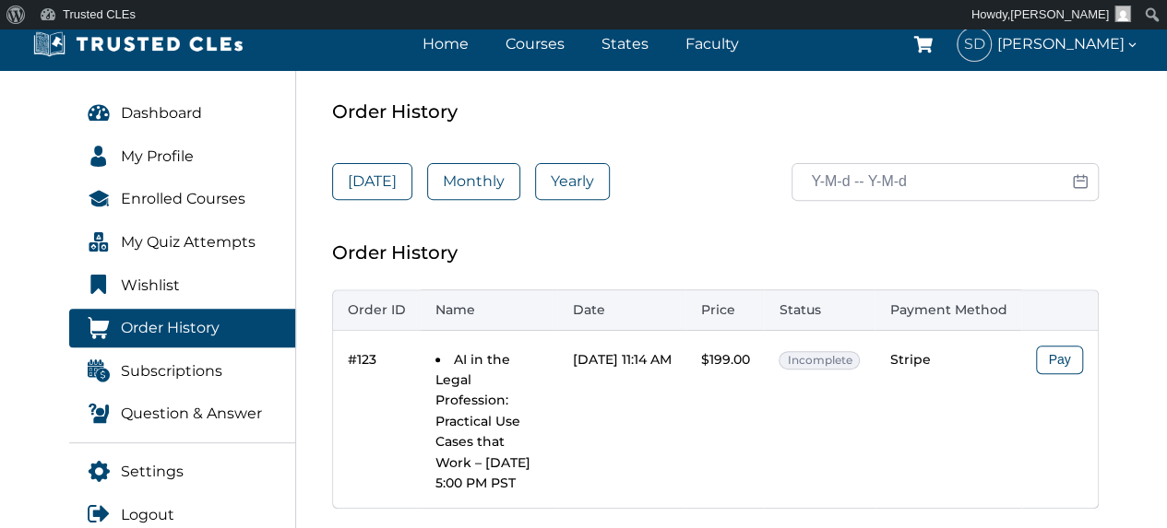
scroll to position [245, 0]
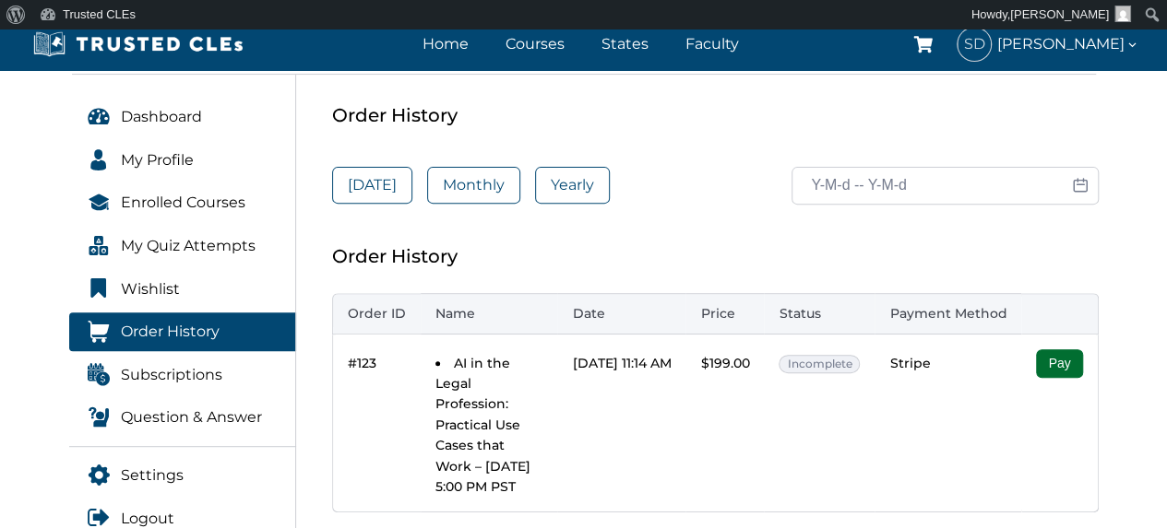
click at [1079, 369] on button "Pay" at bounding box center [1059, 364] width 46 height 29
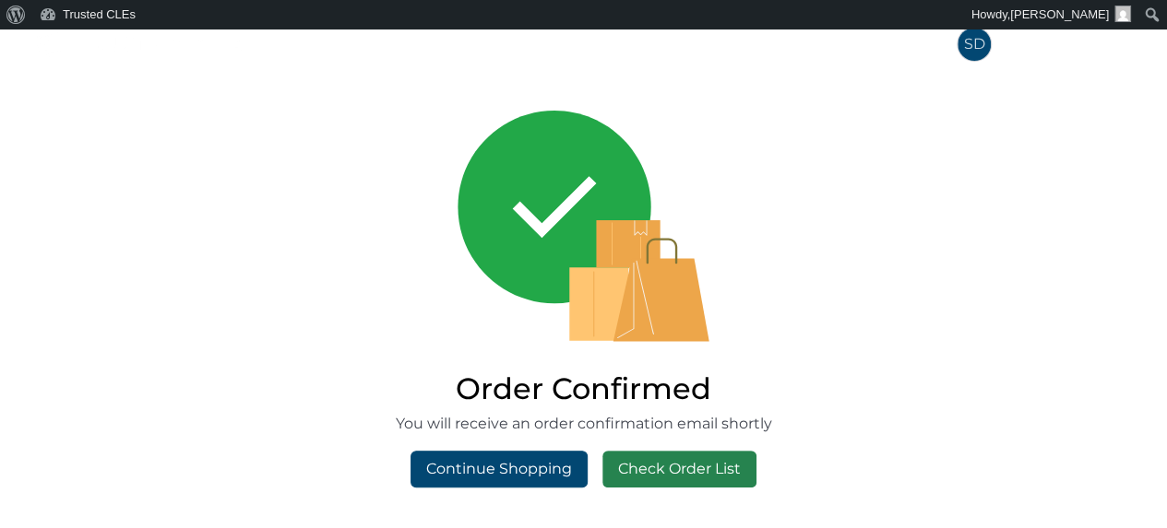
click at [726, 465] on link "Check Order List" at bounding box center [679, 469] width 154 height 37
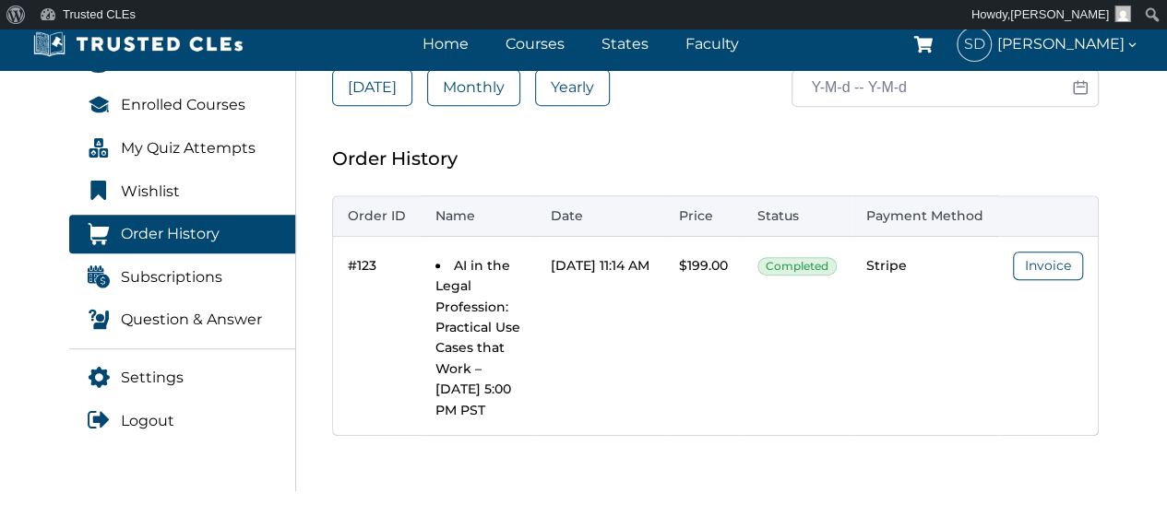
scroll to position [369, 0]
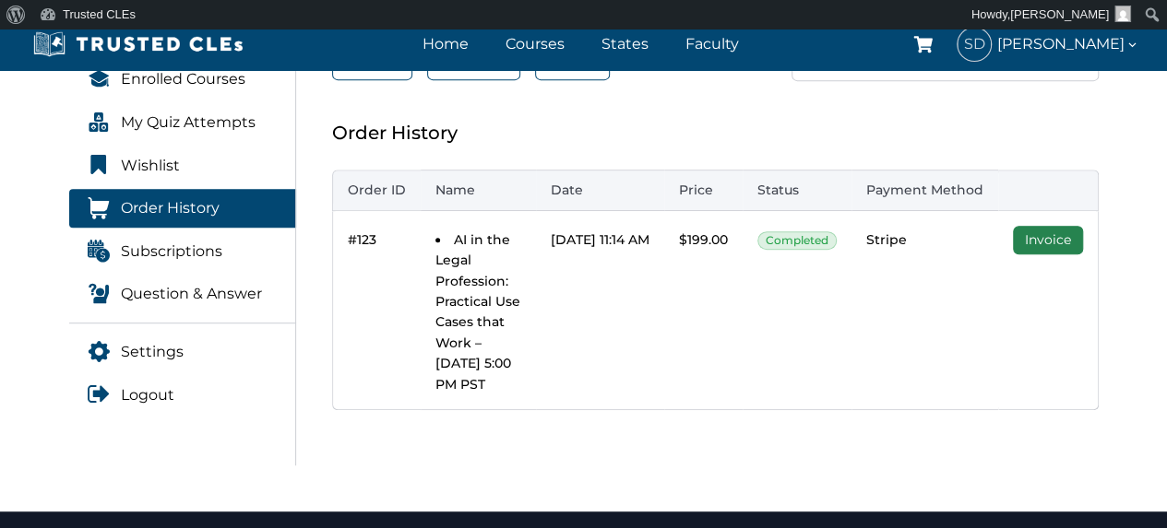
click at [1082, 241] on link "Invoice" at bounding box center [1048, 240] width 70 height 29
